Goal: Task Accomplishment & Management: Manage account settings

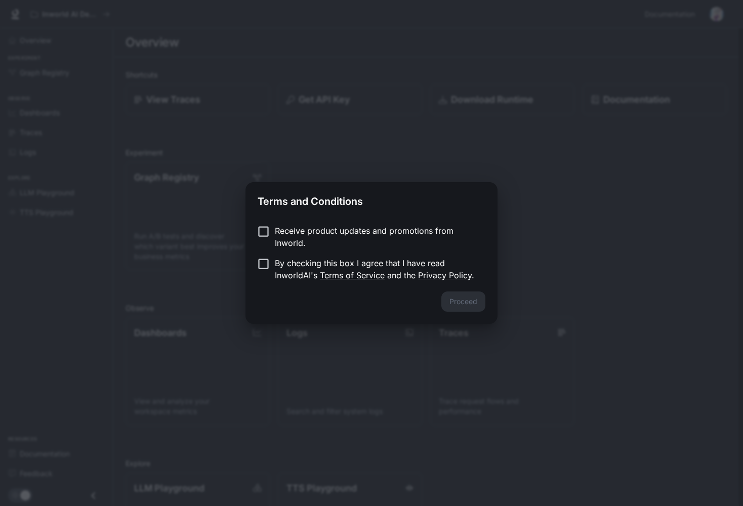
click at [377, 273] on link "Terms of Service" at bounding box center [352, 275] width 65 height 10
click at [453, 294] on button "Proceed" at bounding box center [464, 302] width 44 height 20
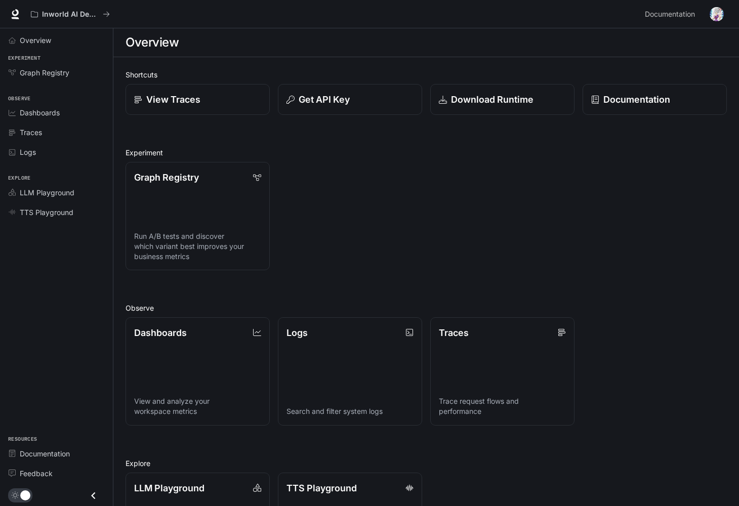
click at [71, 50] on li "Overview" at bounding box center [56, 40] width 113 height 20
click at [64, 39] on div "Overview" at bounding box center [62, 40] width 85 height 11
click at [93, 495] on icon "Close drawer" at bounding box center [93, 495] width 4 height 7
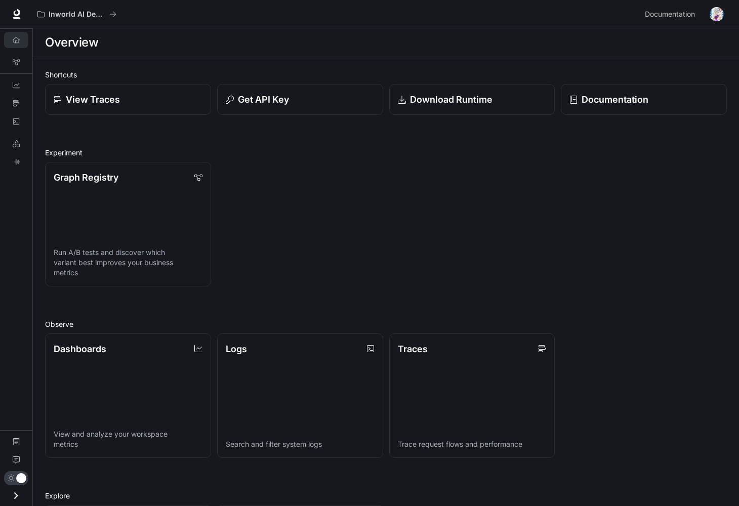
click at [718, 15] on img "button" at bounding box center [717, 14] width 14 height 14
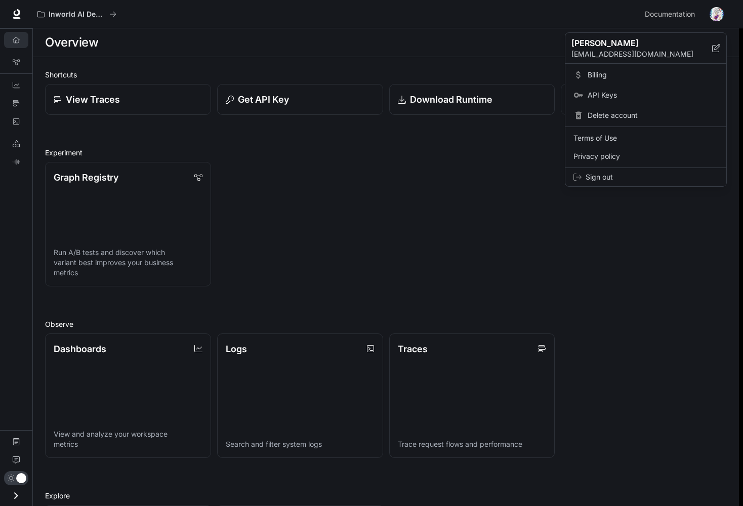
click at [593, 76] on span "Billing" at bounding box center [653, 75] width 131 height 10
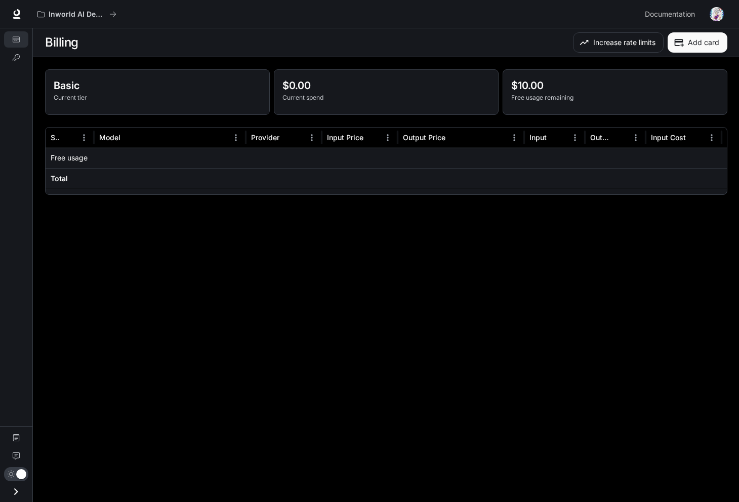
click at [530, 123] on div "Basic Current tier $0.00 Current spend $10.00 Free usage remaining Service Mode…" at bounding box center [386, 132] width 683 height 126
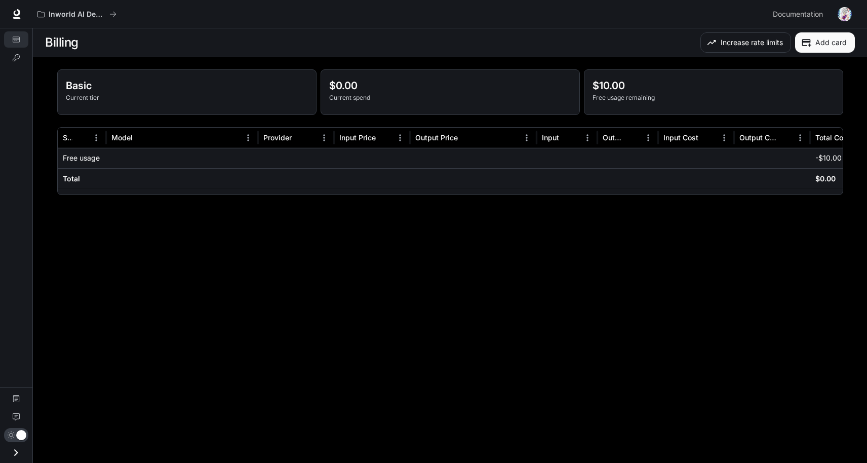
click at [23, 13] on link at bounding box center [17, 14] width 14 height 14
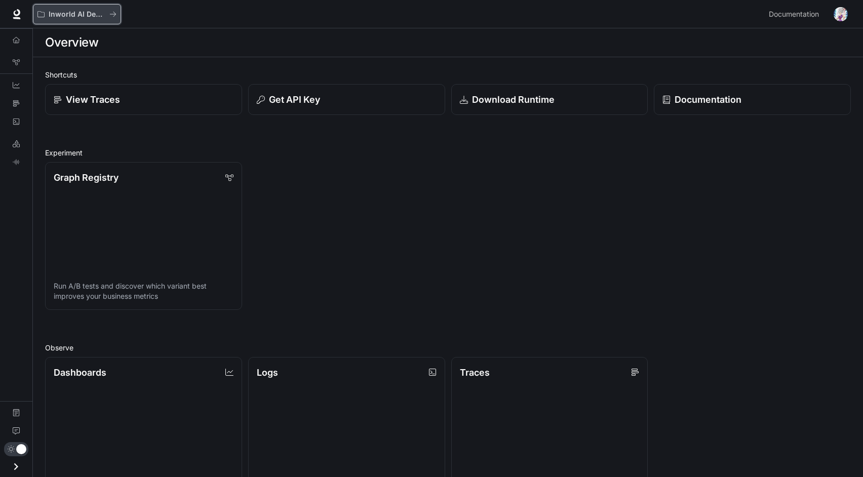
click at [73, 12] on p "Inworld AI Demos" at bounding box center [77, 14] width 57 height 9
click at [19, 12] on icon at bounding box center [16, 12] width 7 height 7
